Goal: Information Seeking & Learning: Check status

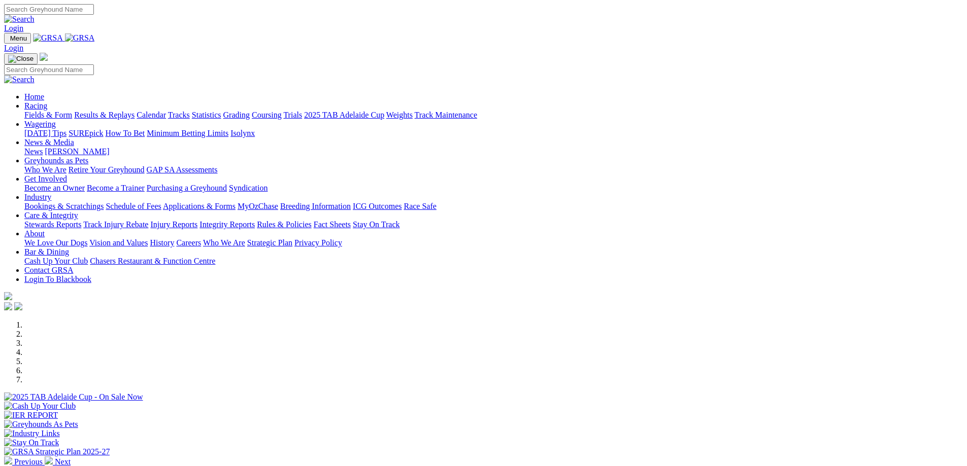
scroll to position [254, 0]
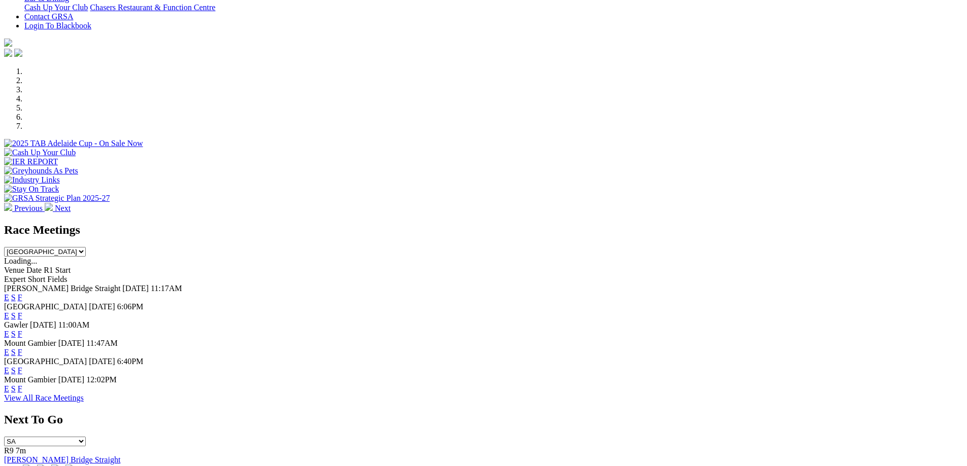
click at [22, 293] on link "F" at bounding box center [20, 297] width 5 height 9
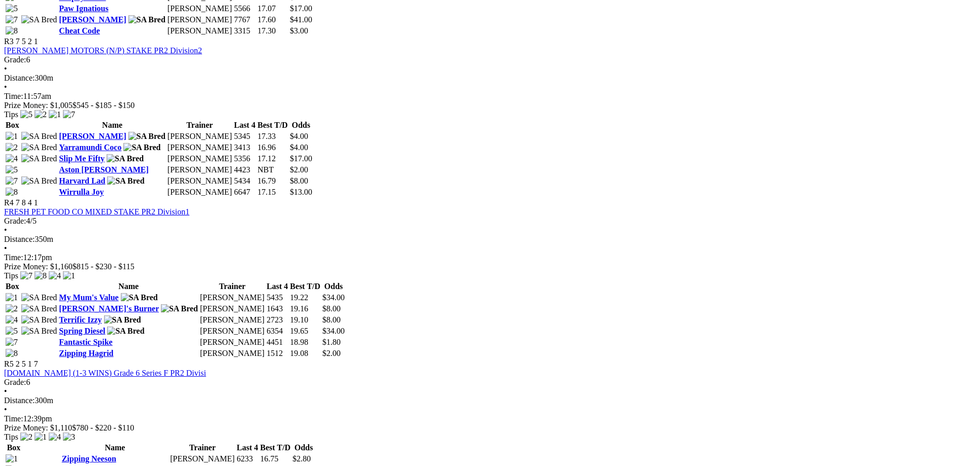
scroll to position [812, 0]
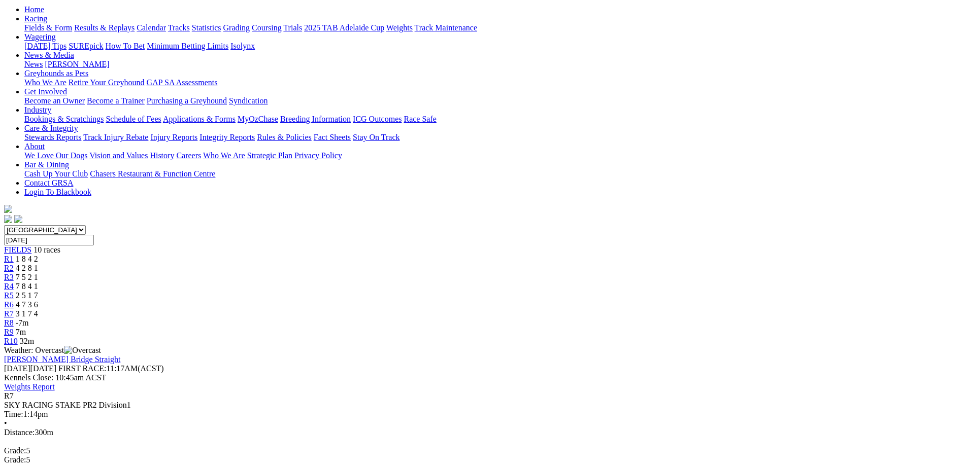
scroll to position [152, 0]
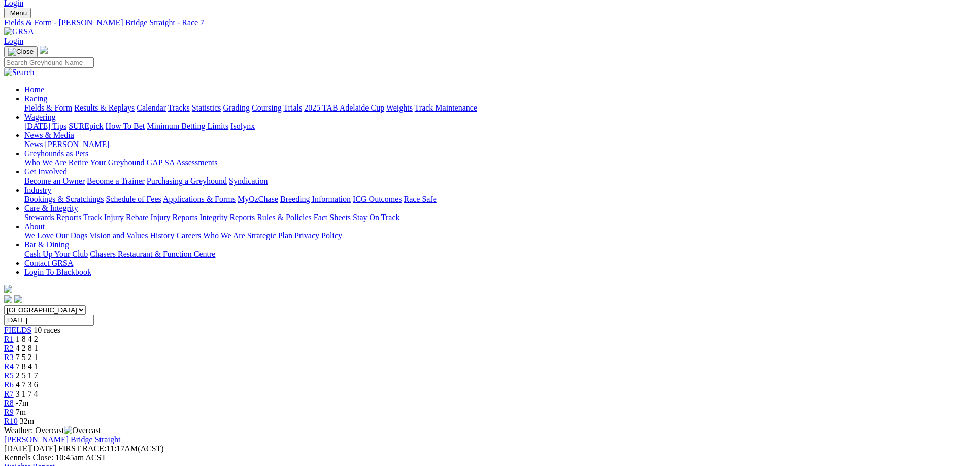
scroll to position [0, 0]
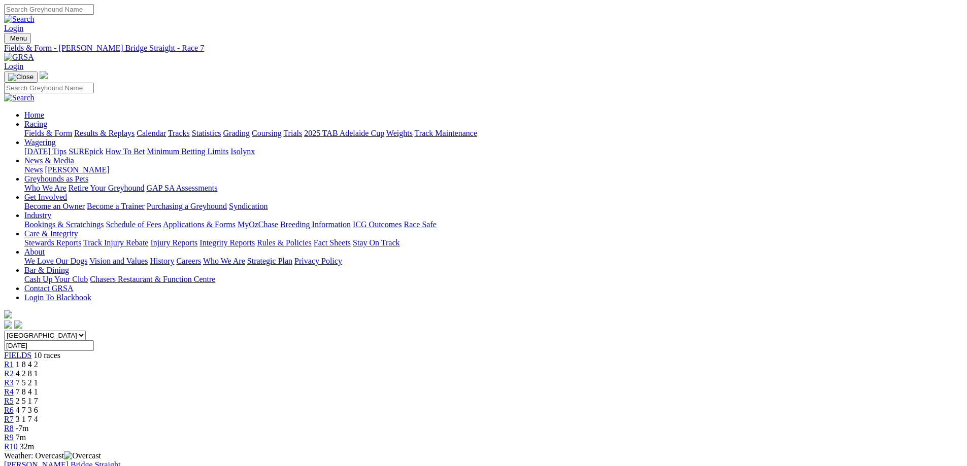
click at [38, 388] on span "7 8 4 1" at bounding box center [27, 392] width 22 height 9
click at [14, 397] on span "R5" at bounding box center [9, 401] width 10 height 9
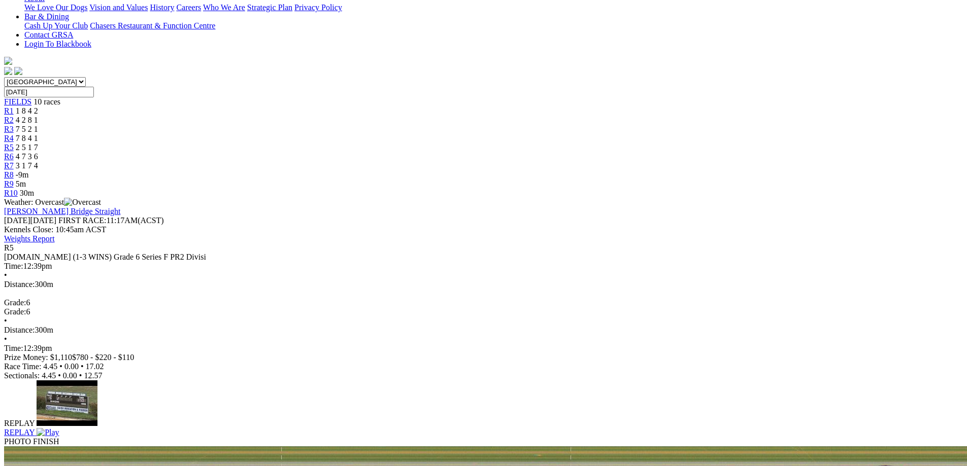
scroll to position [102, 0]
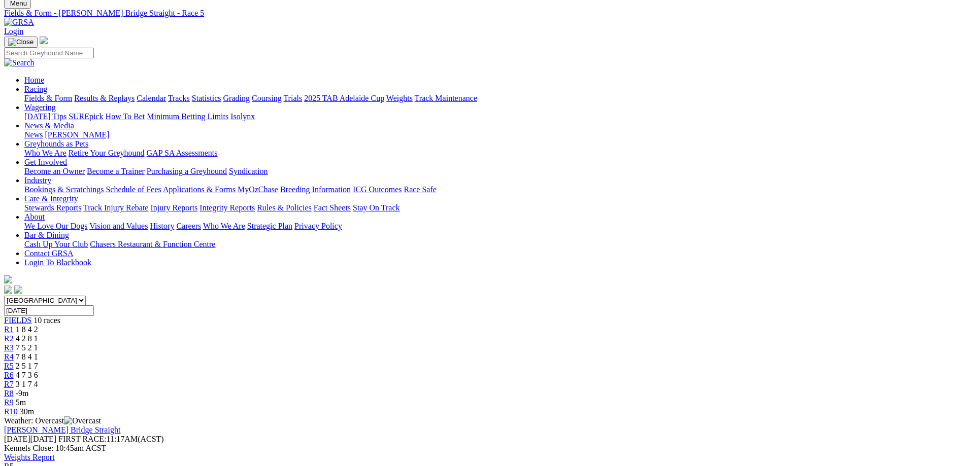
scroll to position [0, 0]
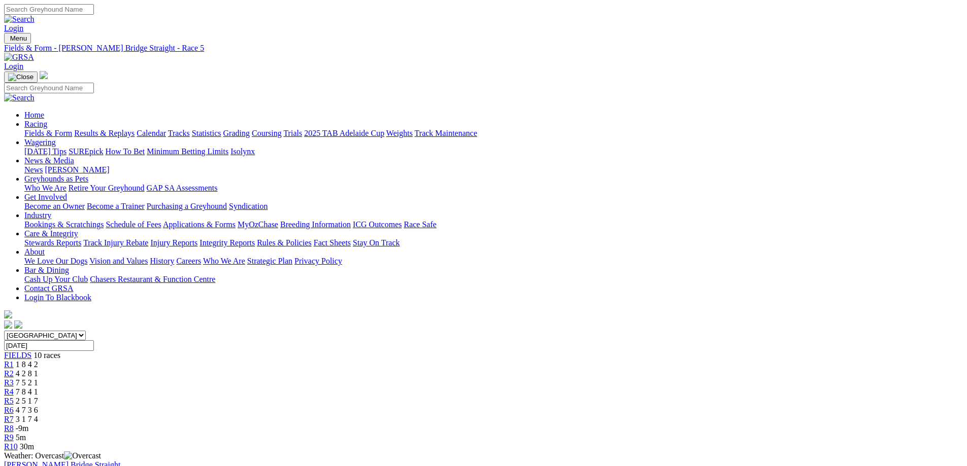
click at [34, 443] on span "30m" at bounding box center [27, 447] width 14 height 9
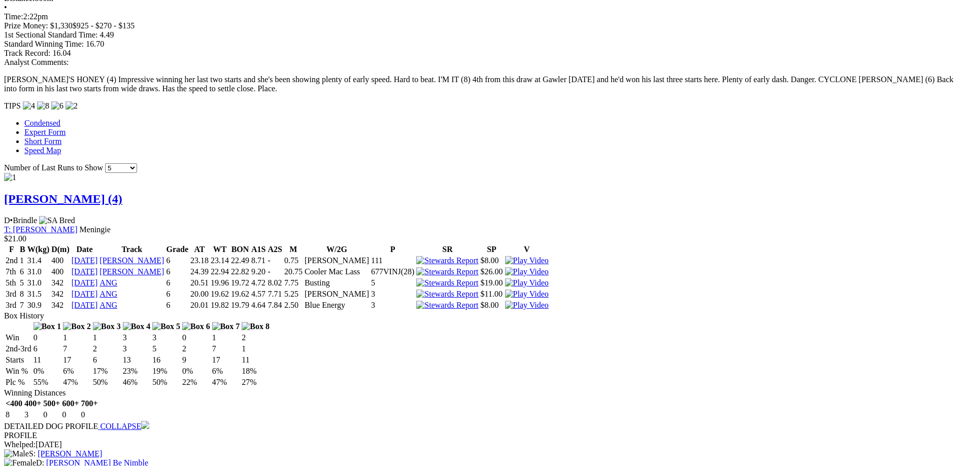
scroll to position [812, 0]
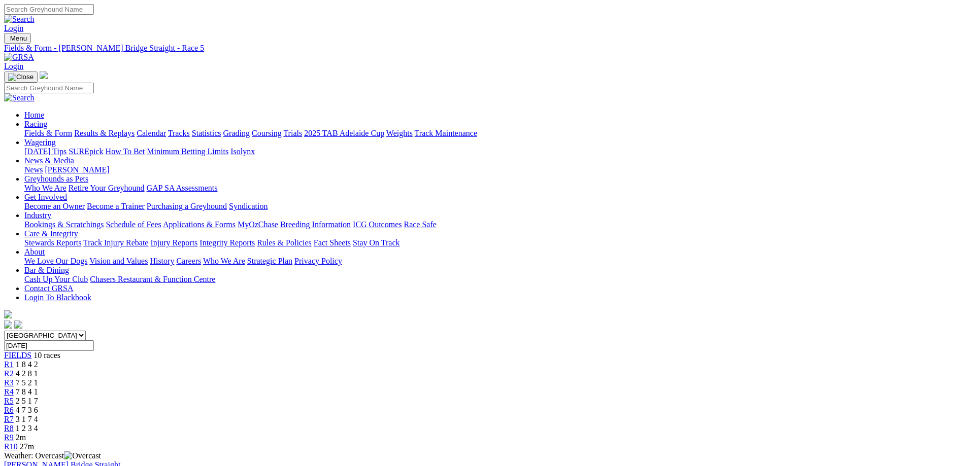
click at [599, 415] on div "R7 3 1 7 4" at bounding box center [483, 419] width 959 height 9
click at [14, 415] on link "R7" at bounding box center [9, 419] width 10 height 9
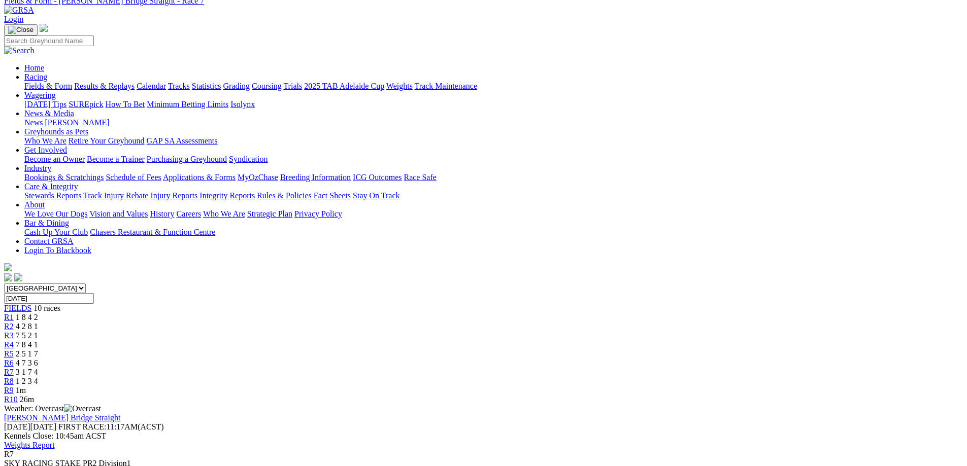
scroll to position [102, 0]
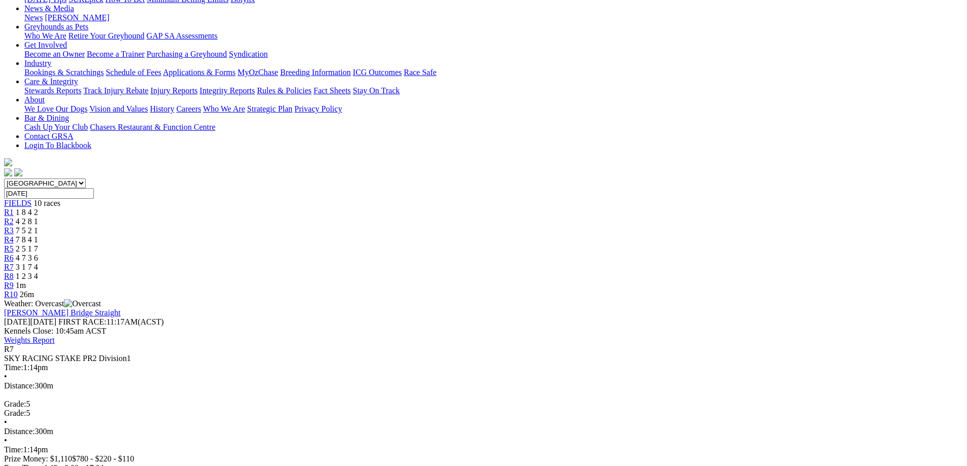
click at [34, 290] on span "26m" at bounding box center [27, 294] width 14 height 9
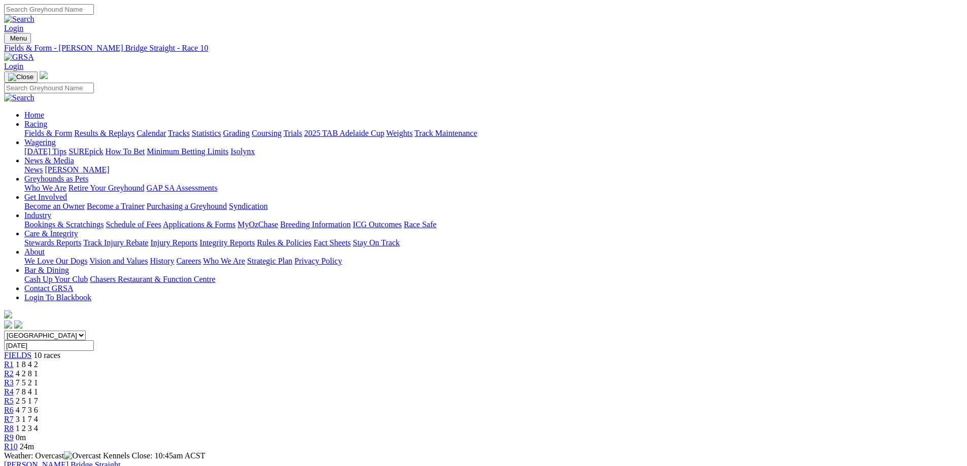
click at [18, 443] on link "R10" at bounding box center [11, 447] width 14 height 9
click at [14, 415] on span "R7" at bounding box center [9, 419] width 10 height 9
click at [38, 397] on span "2 5 1 7" at bounding box center [27, 401] width 22 height 9
click at [29, 433] on span "-4m" at bounding box center [22, 437] width 13 height 9
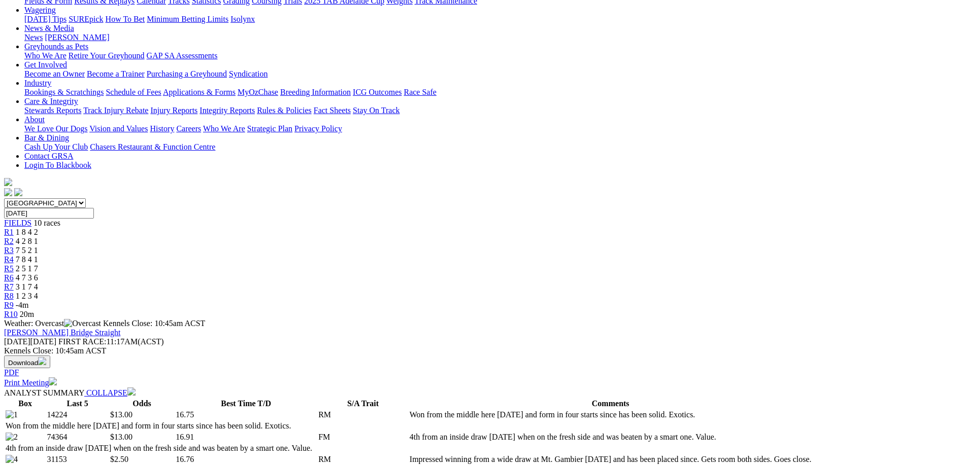
scroll to position [102, 0]
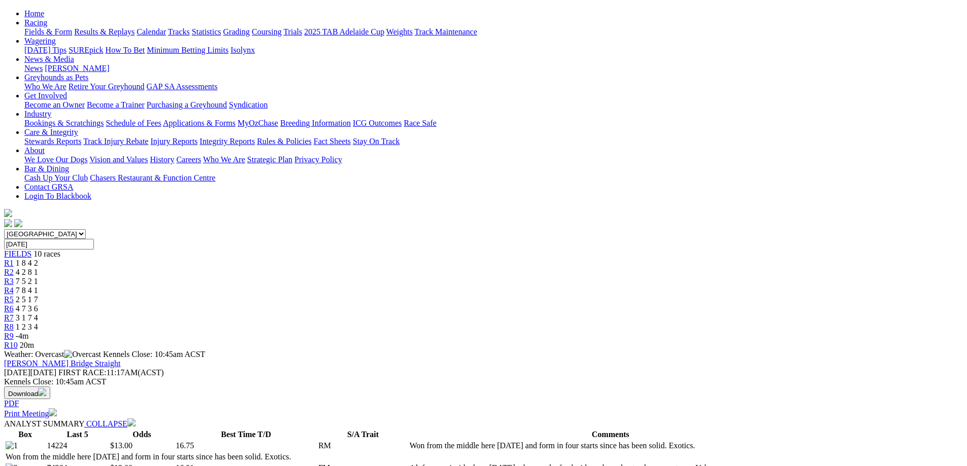
click at [34, 341] on span "20m" at bounding box center [27, 345] width 14 height 9
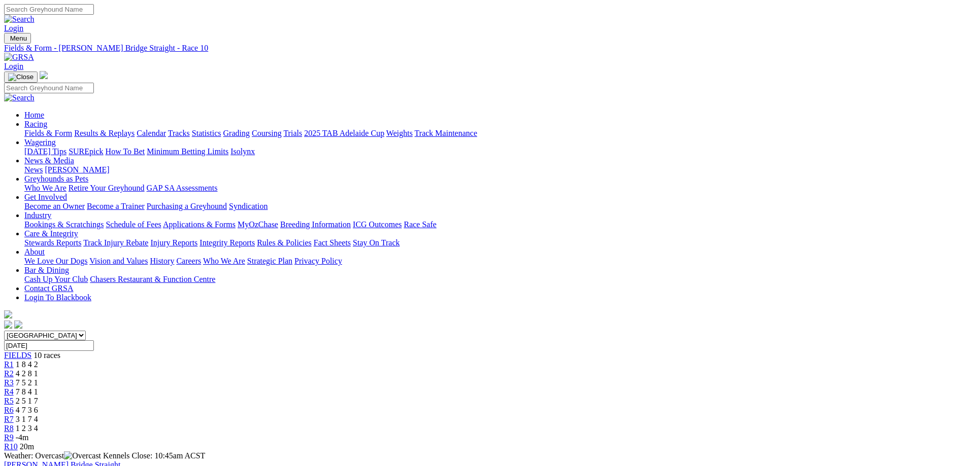
click at [29, 433] on span "-4m" at bounding box center [22, 437] width 13 height 9
click at [789, 443] on div "R10 19m" at bounding box center [483, 447] width 959 height 9
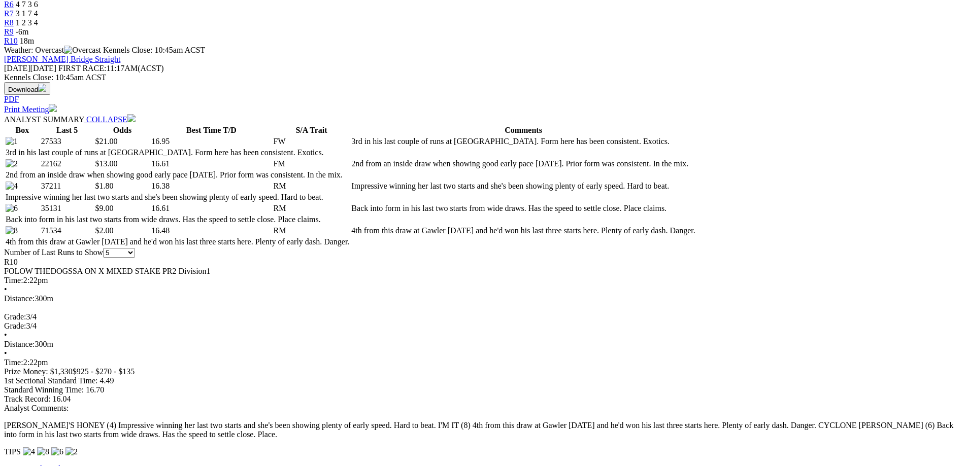
scroll to position [558, 0]
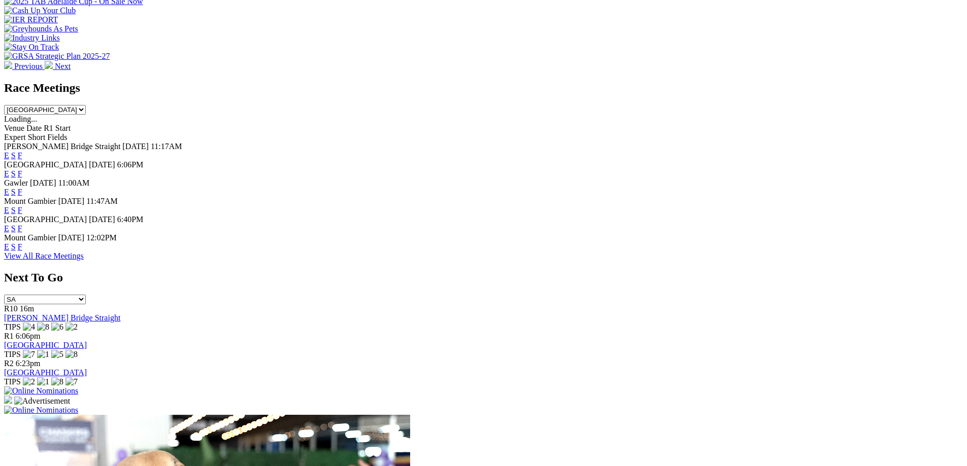
scroll to position [254, 0]
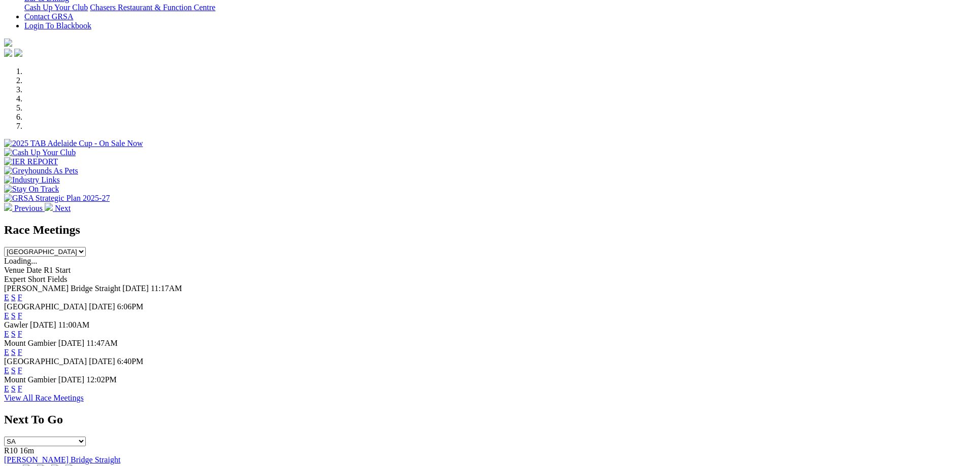
click at [22, 366] on link "F" at bounding box center [20, 370] width 5 height 9
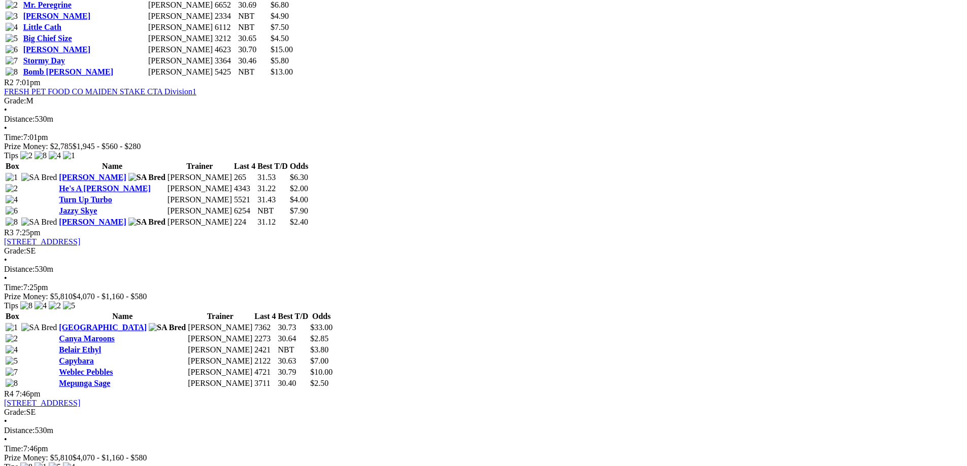
scroll to position [593, 0]
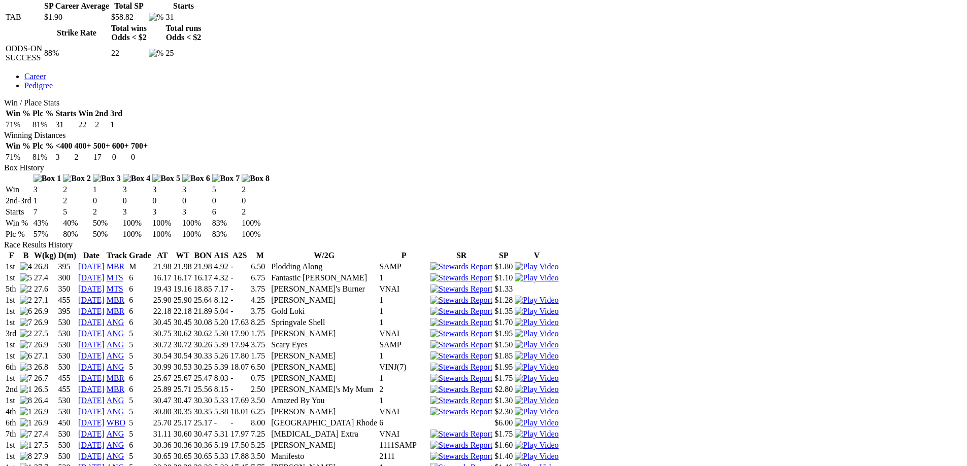
scroll to position [558, 0]
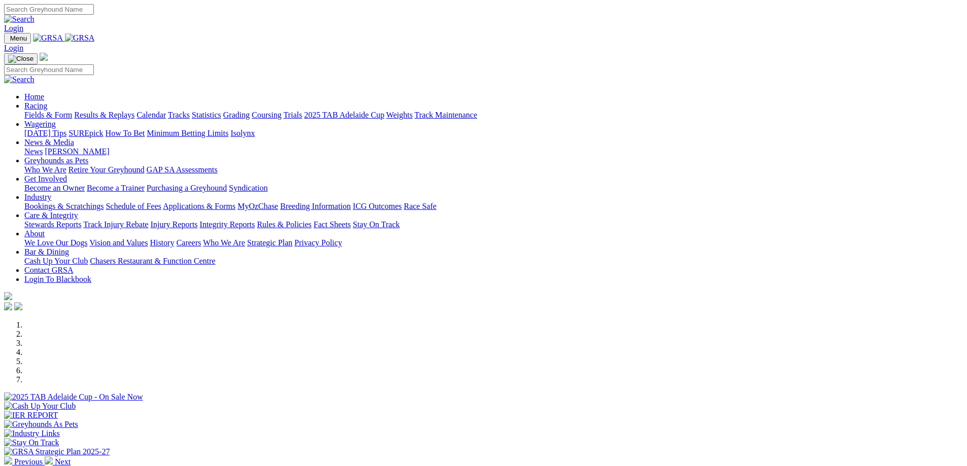
scroll to position [254, 0]
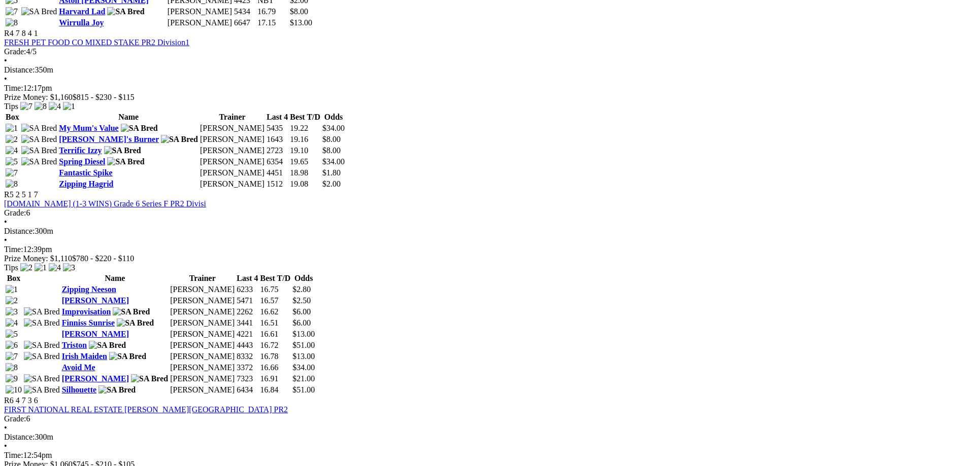
scroll to position [1015, 0]
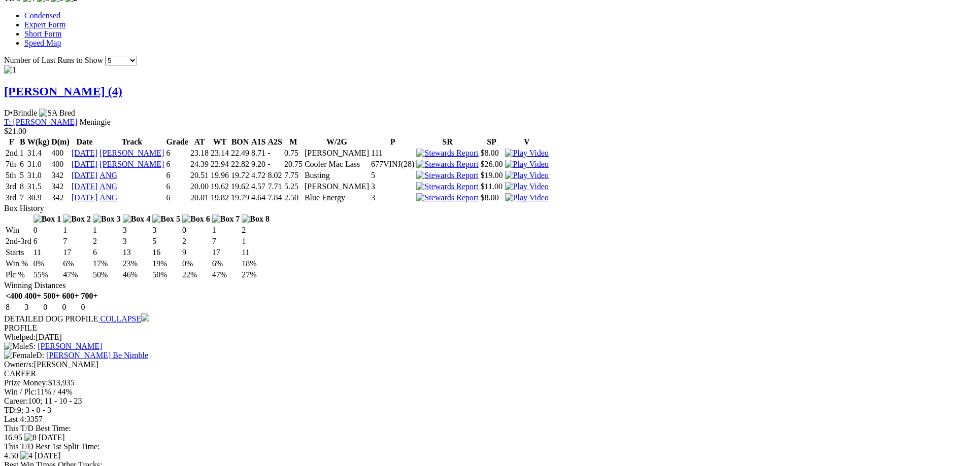
scroll to position [1015, 0]
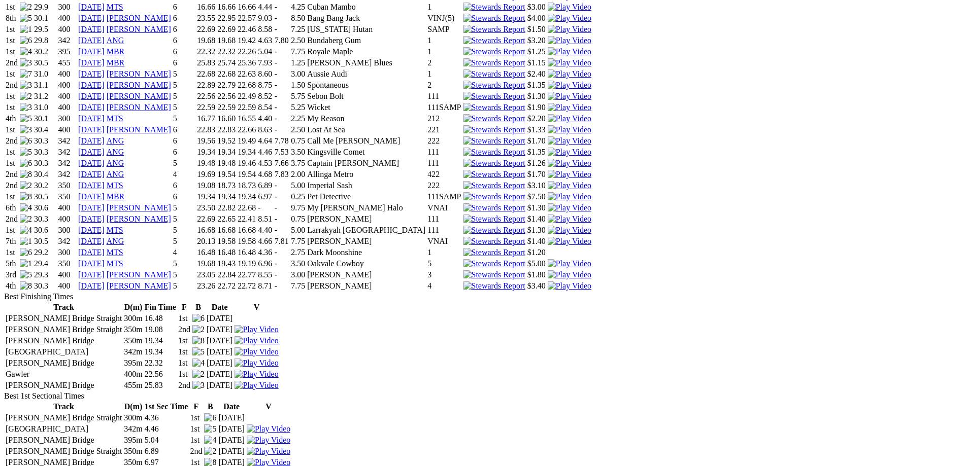
scroll to position [863, 0]
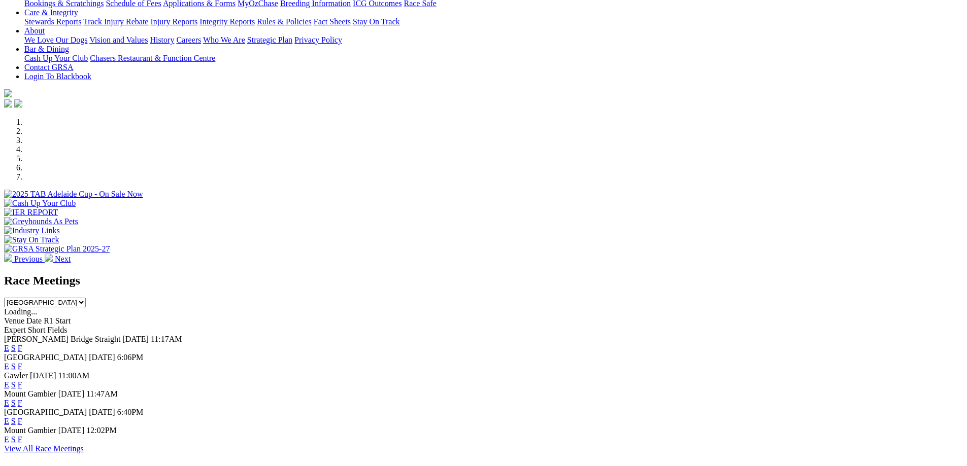
scroll to position [203, 0]
click at [22, 344] on link "F" at bounding box center [20, 348] width 5 height 9
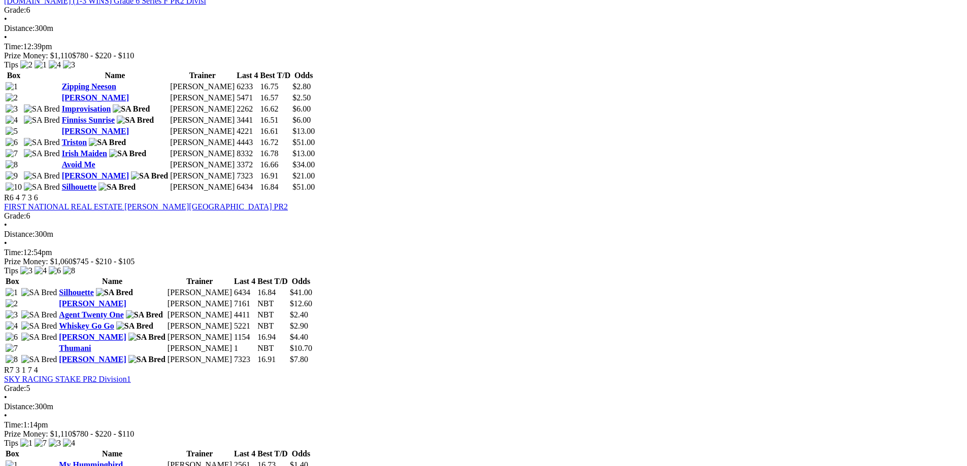
scroll to position [1066, 0]
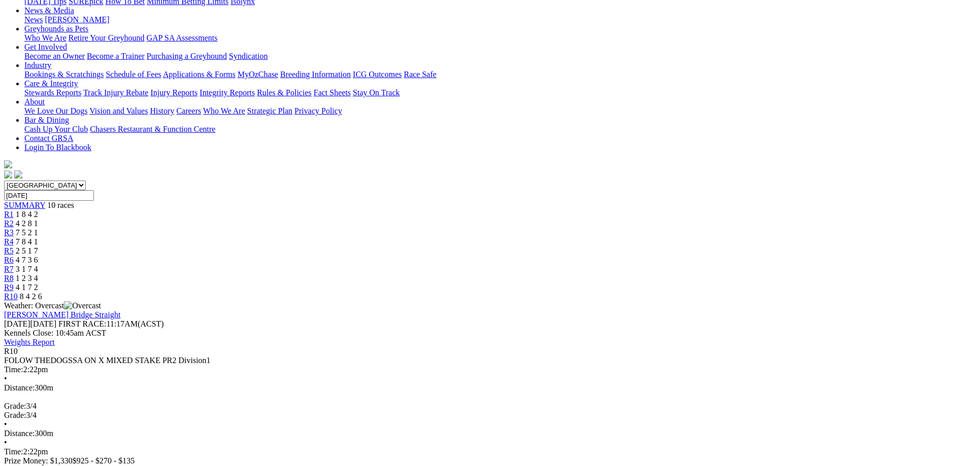
scroll to position [152, 0]
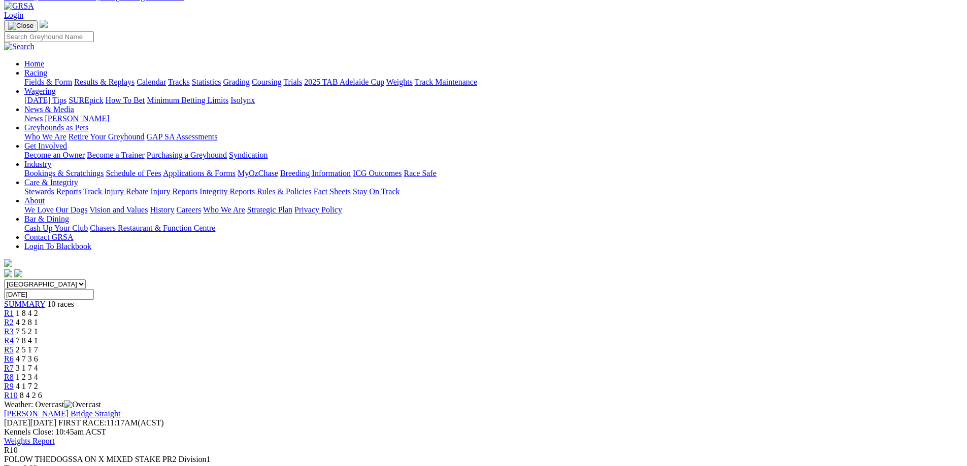
scroll to position [102, 0]
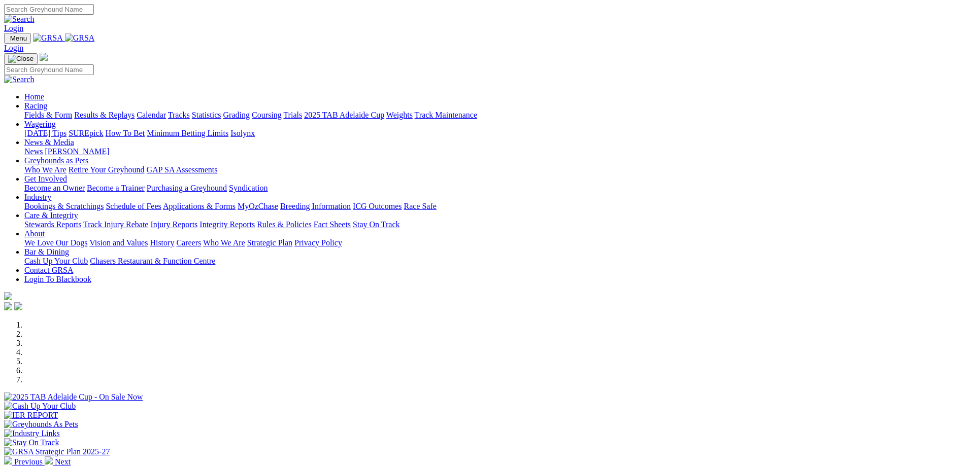
scroll to position [254, 0]
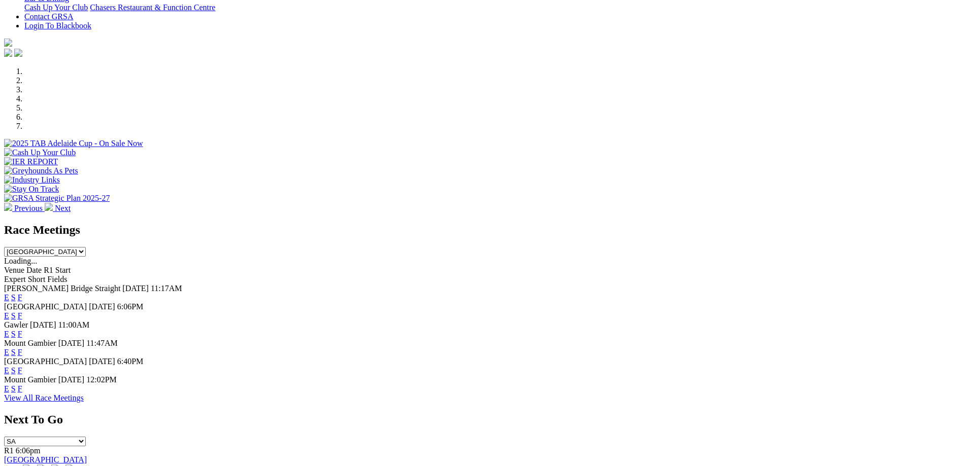
click at [22, 293] on link "F" at bounding box center [20, 297] width 5 height 9
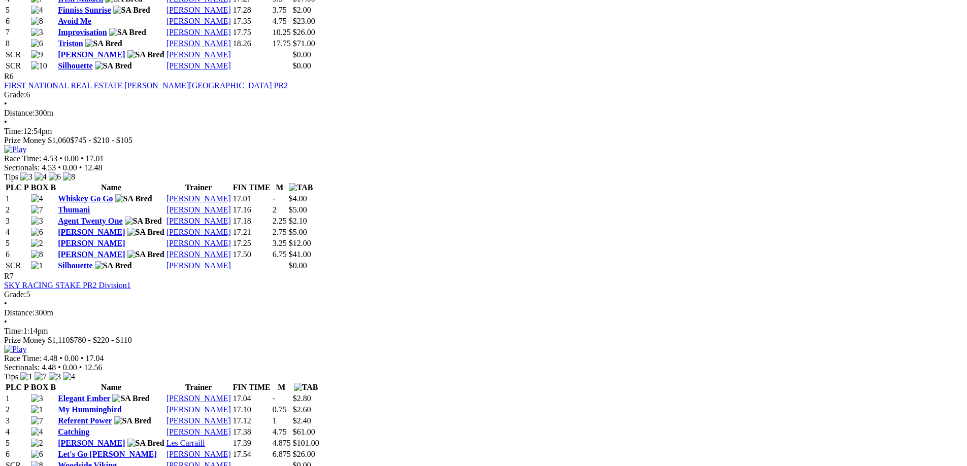
scroll to position [1234, 0]
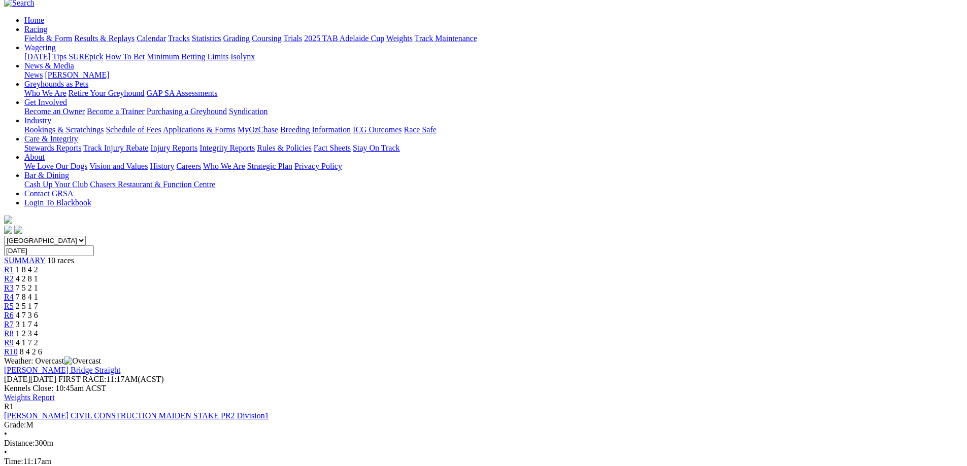
scroll to position [102, 0]
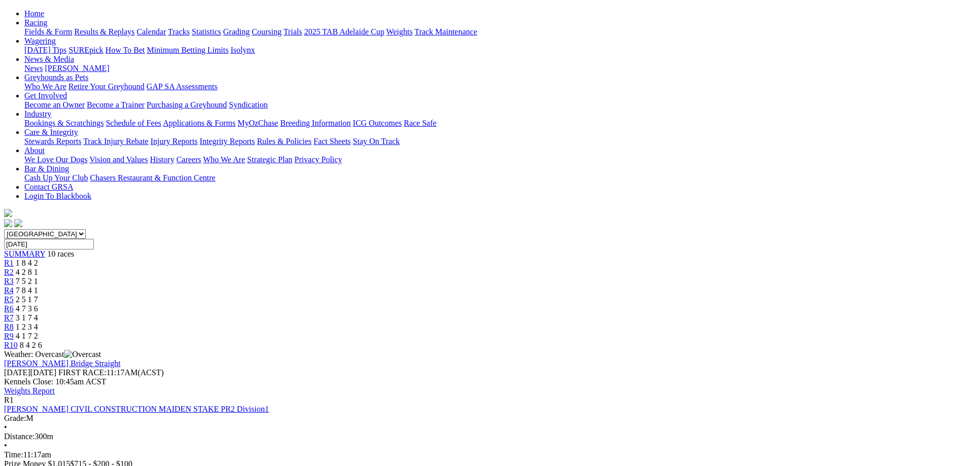
click at [197, 250] on div "SUMMARY 10 races" at bounding box center [483, 254] width 959 height 9
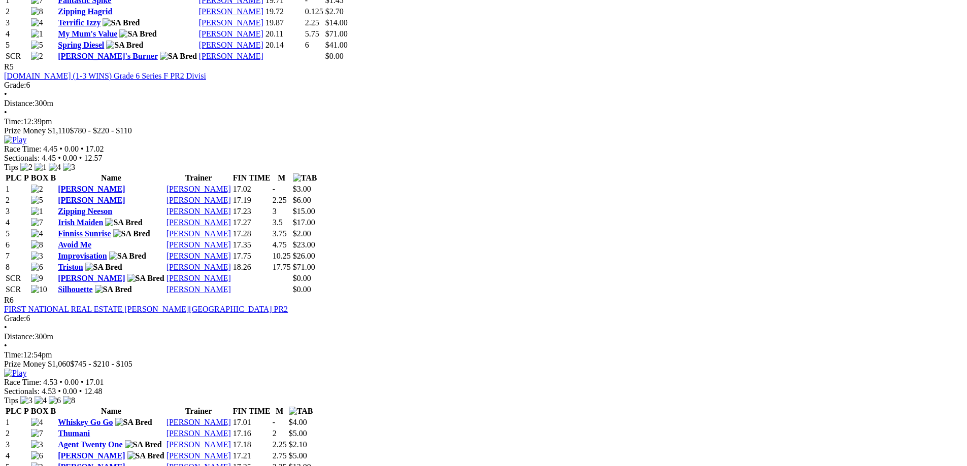
scroll to position [1218, 0]
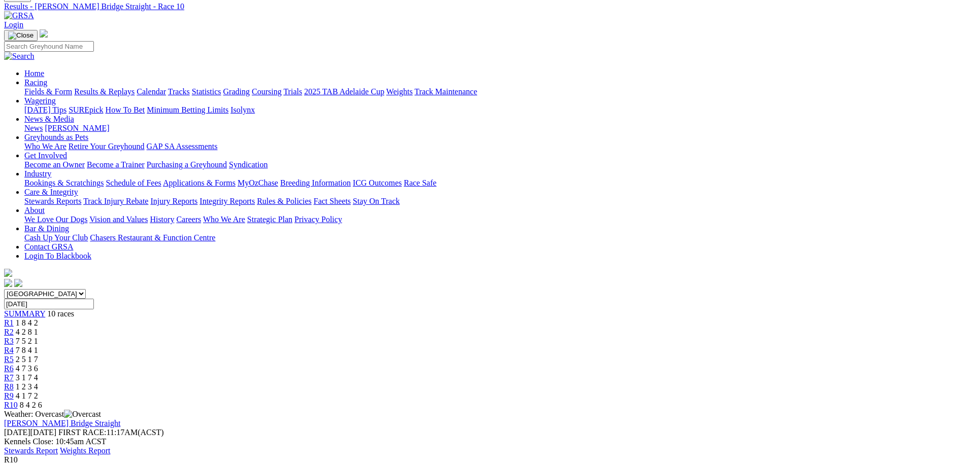
scroll to position [51, 0]
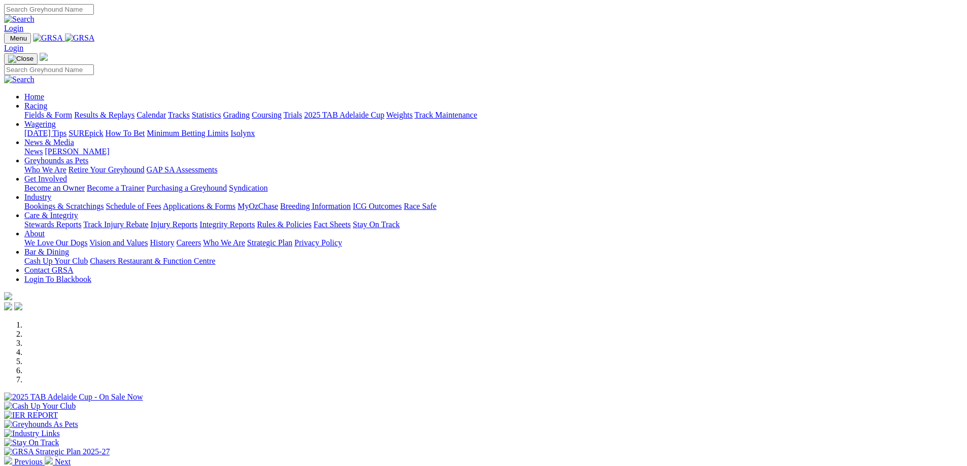
scroll to position [305, 0]
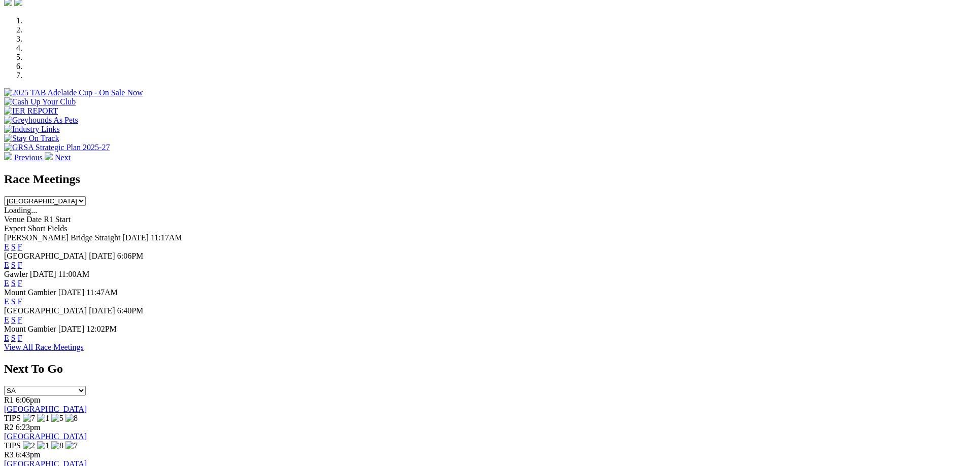
click at [22, 243] on link "F" at bounding box center [20, 247] width 5 height 9
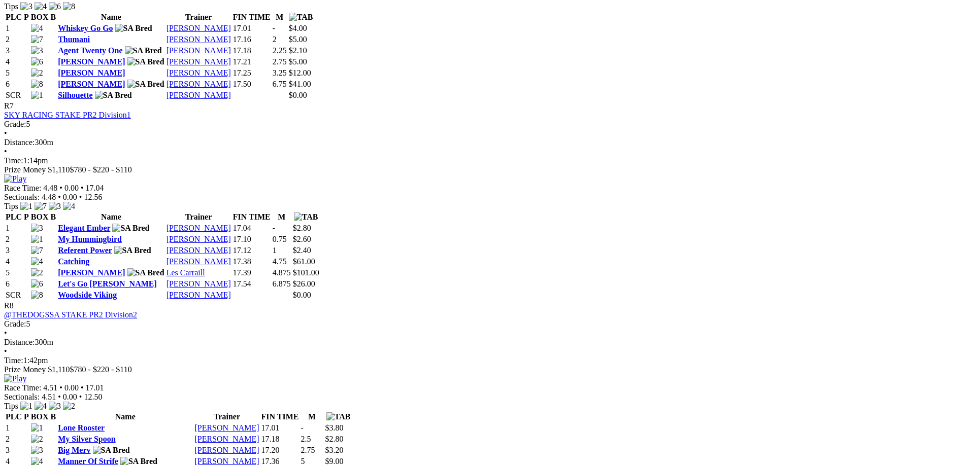
scroll to position [1218, 0]
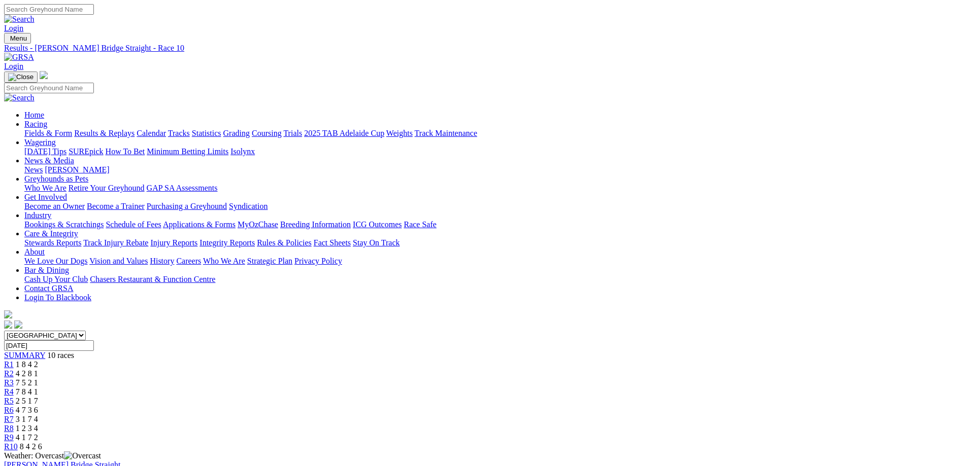
click at [497, 397] on div "R5 2 5 1 7" at bounding box center [483, 401] width 959 height 9
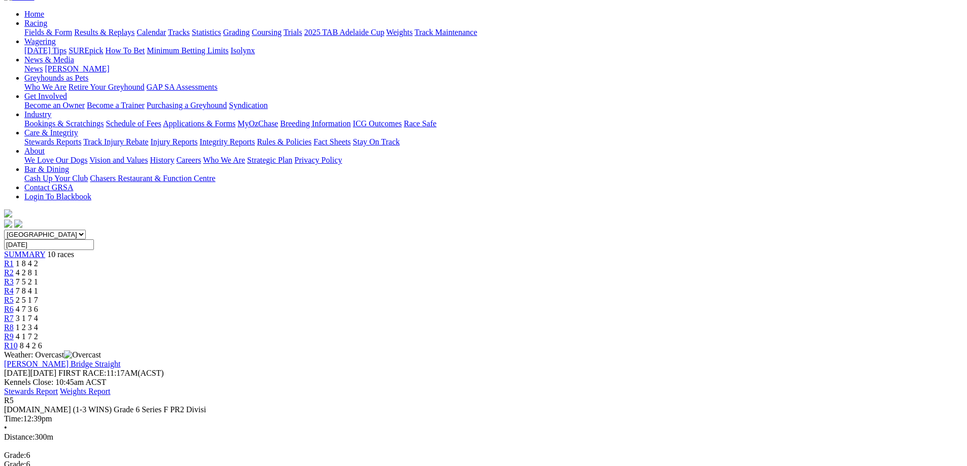
scroll to position [102, 0]
click at [38, 314] on span "3 1 7 4" at bounding box center [27, 318] width 22 height 9
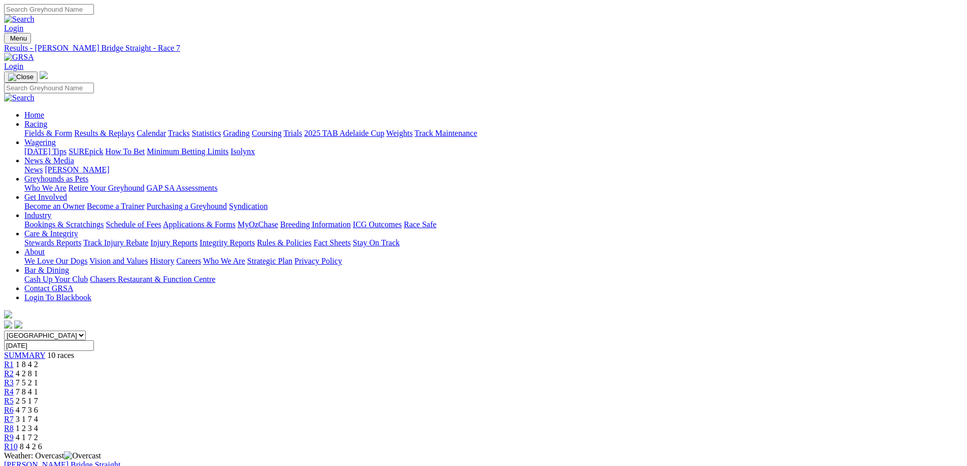
scroll to position [51, 0]
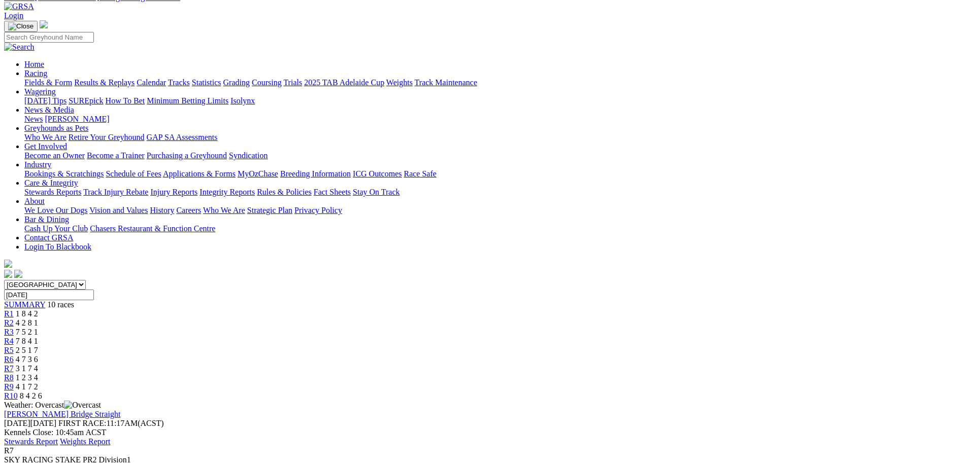
click at [773, 392] on div "R10 8 4 2 6" at bounding box center [483, 396] width 959 height 9
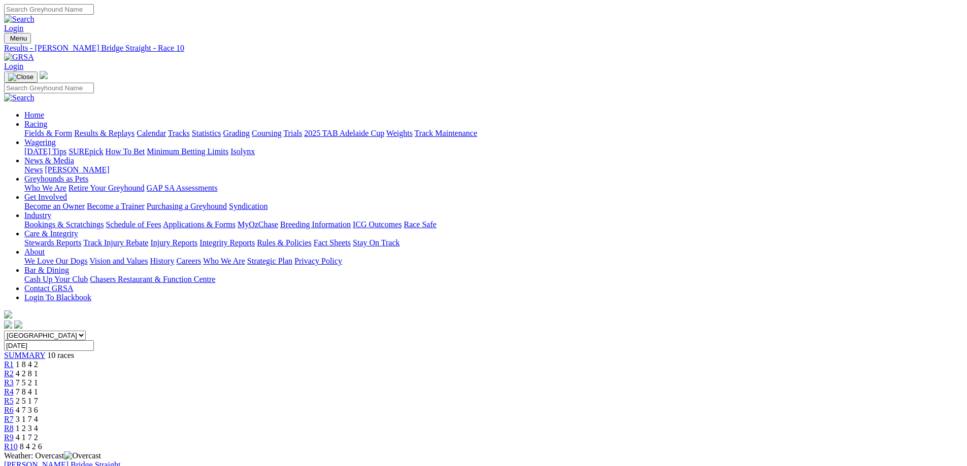
click at [38, 415] on span "3 1 7 4" at bounding box center [27, 419] width 22 height 9
click at [18, 443] on span "R10" at bounding box center [11, 447] width 14 height 9
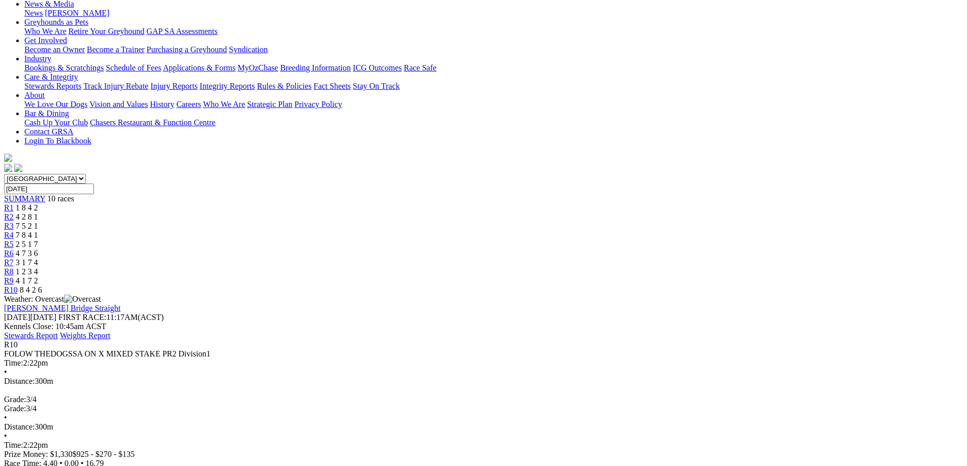
scroll to position [51, 0]
